Goal: Navigation & Orientation: Find specific page/section

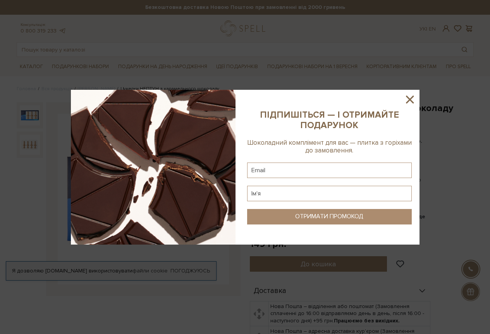
click at [414, 98] on icon at bounding box center [409, 99] width 13 height 13
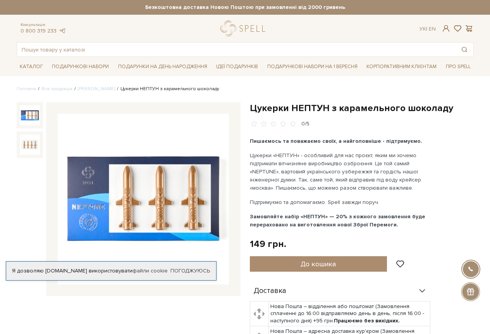
drag, startPoint x: 92, startPoint y: 90, endPoint x: 60, endPoint y: 107, distance: 36.5
click at [60, 107] on div at bounding box center [143, 199] width 194 height 194
click at [104, 202] on img at bounding box center [143, 199] width 171 height 171
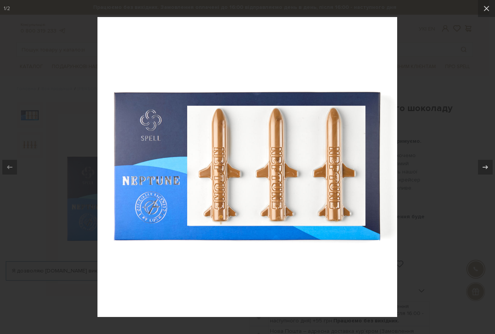
click at [422, 194] on div at bounding box center [247, 167] width 495 height 334
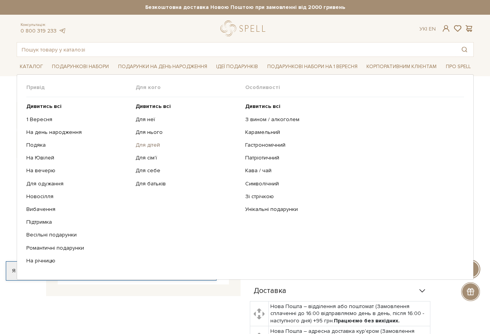
click at [154, 145] on link "Для дітей" at bounding box center [187, 145] width 104 height 7
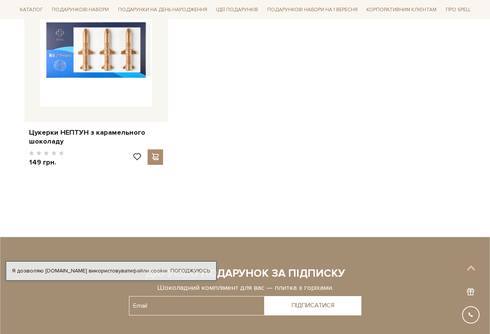
scroll to position [1006, 0]
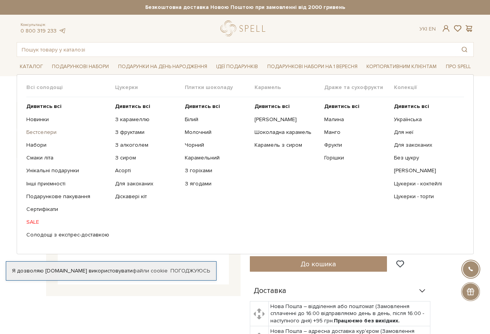
click at [43, 132] on link "Бестселери" at bounding box center [67, 132] width 83 height 7
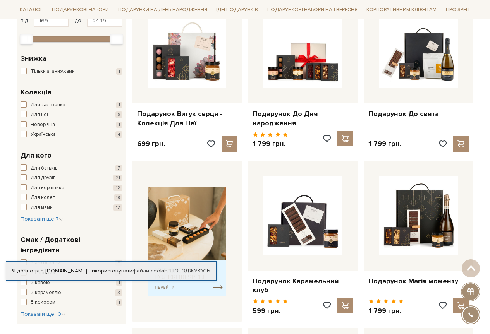
scroll to position [310, 0]
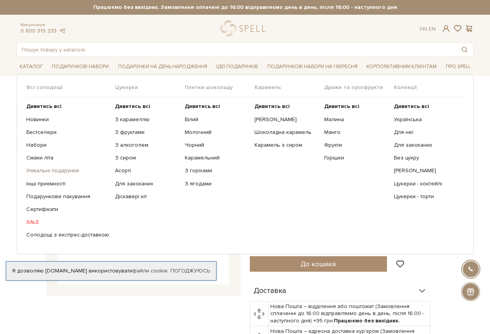
click at [37, 172] on link "Унікальні подарунки" at bounding box center [67, 170] width 83 height 7
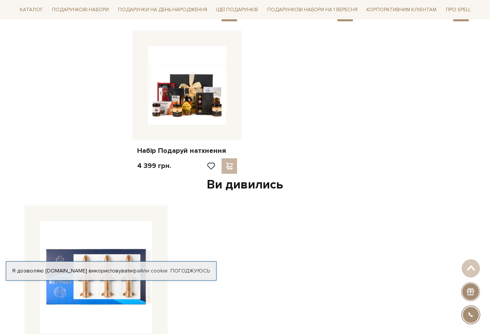
scroll to position [929, 0]
